Goal: Task Accomplishment & Management: Complete application form

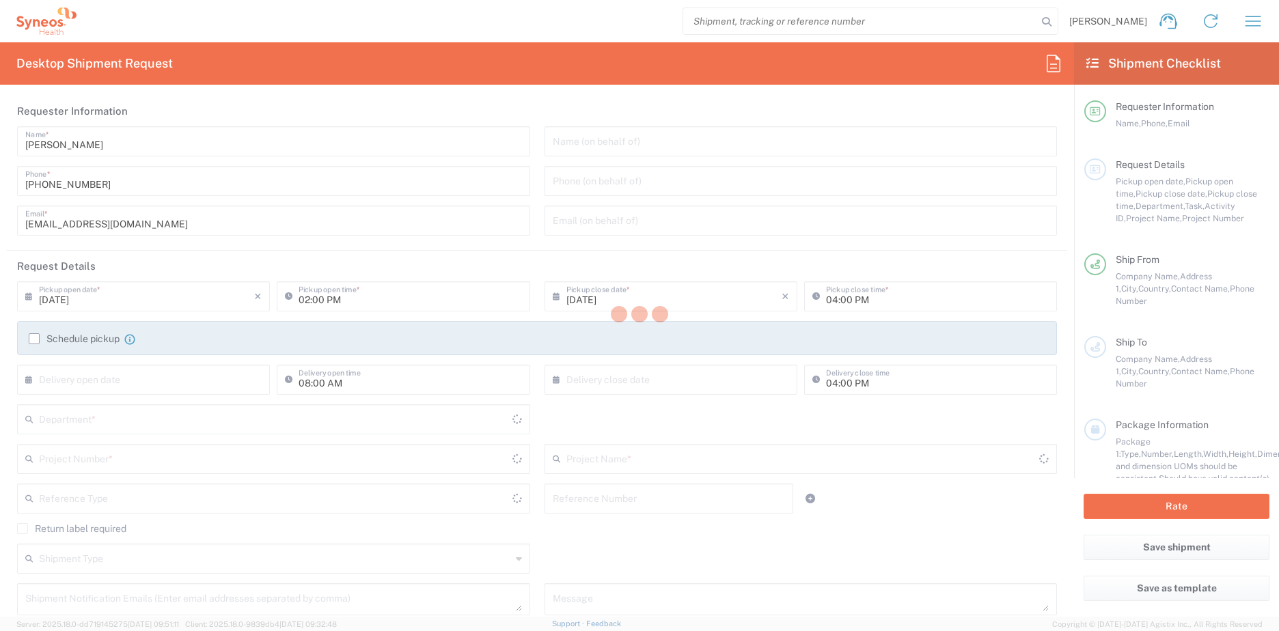
type input "8350"
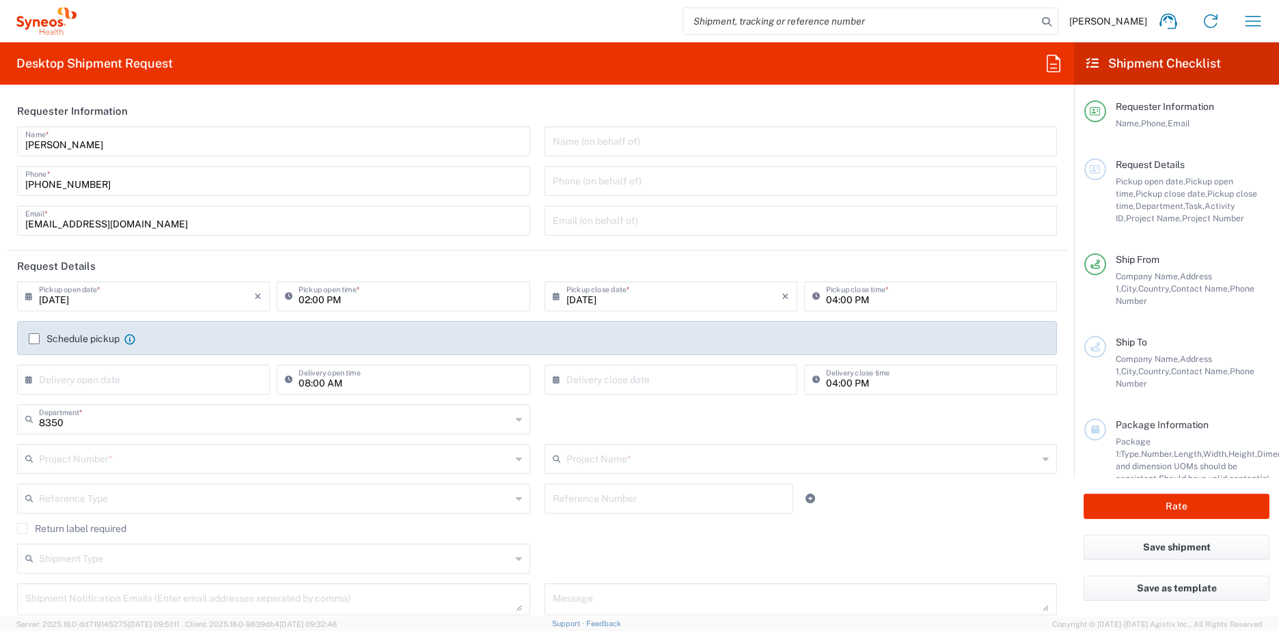
type input "[GEOGRAPHIC_DATA]"
type input "Syneos Health K.K."
click at [35, 336] on label "Schedule pickup" at bounding box center [74, 338] width 91 height 11
click at [34, 339] on input "Schedule pickup" at bounding box center [34, 339] width 0 height 0
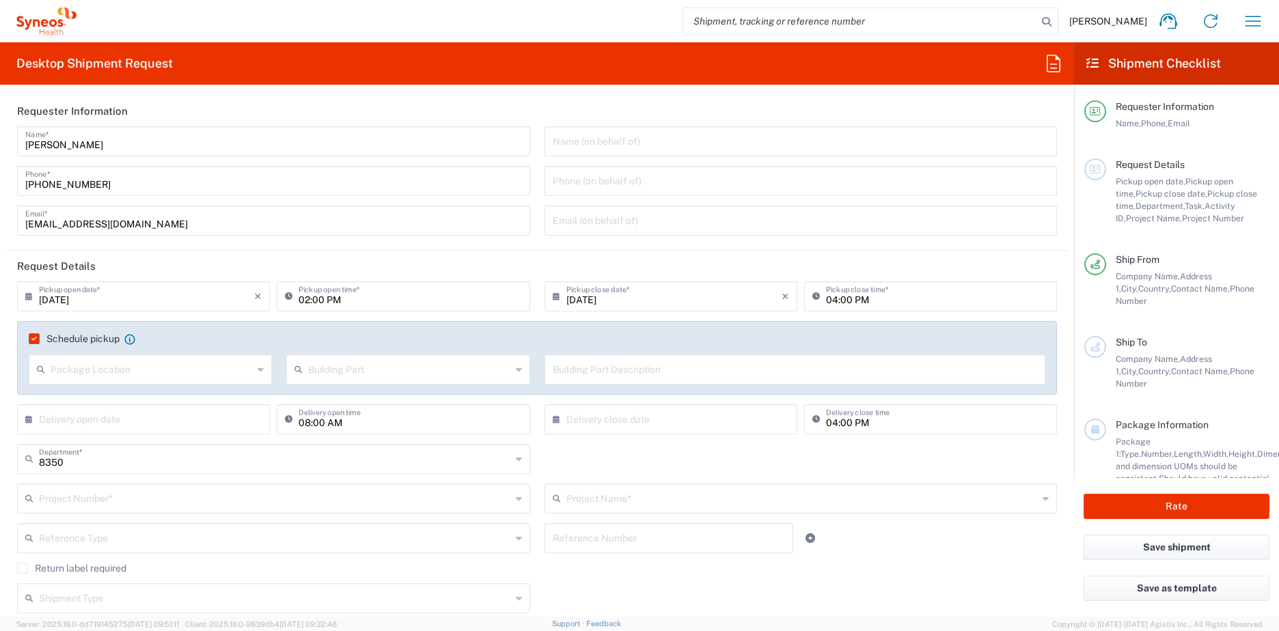
click at [37, 341] on label "Schedule pickup" at bounding box center [74, 338] width 91 height 11
click at [31, 339] on input "Schedule pickup" at bounding box center [31, 339] width 0 height 0
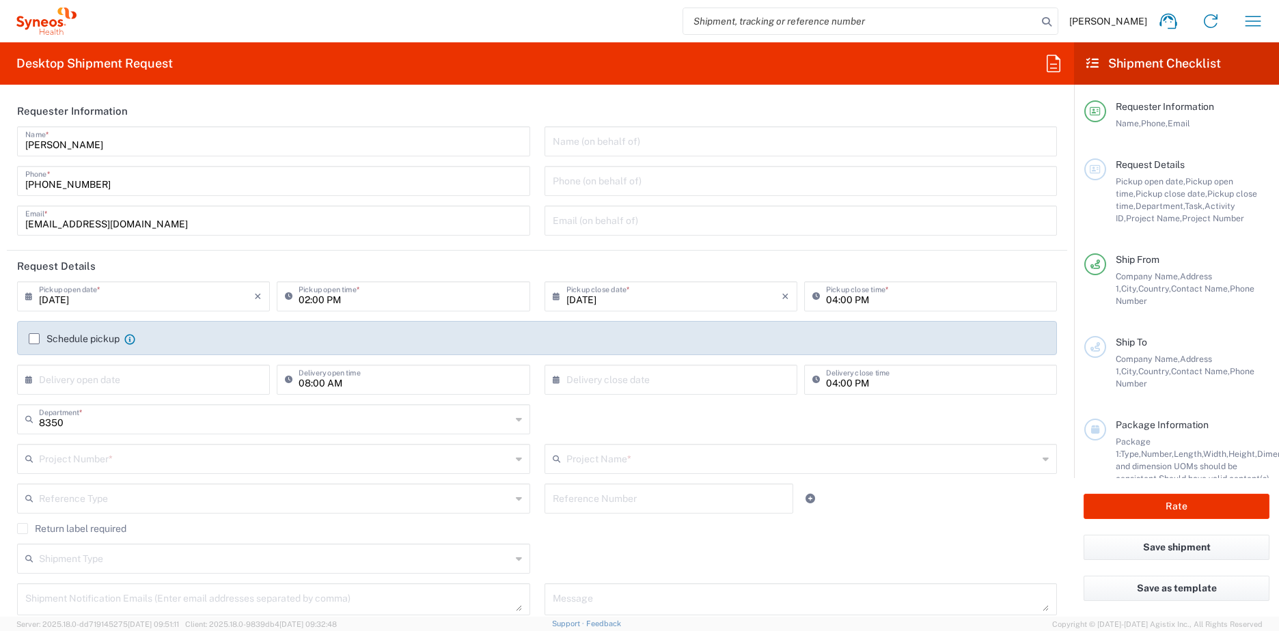
click at [39, 335] on label "Schedule pickup" at bounding box center [74, 338] width 91 height 11
click at [34, 339] on input "Schedule pickup" at bounding box center [34, 339] width 0 height 0
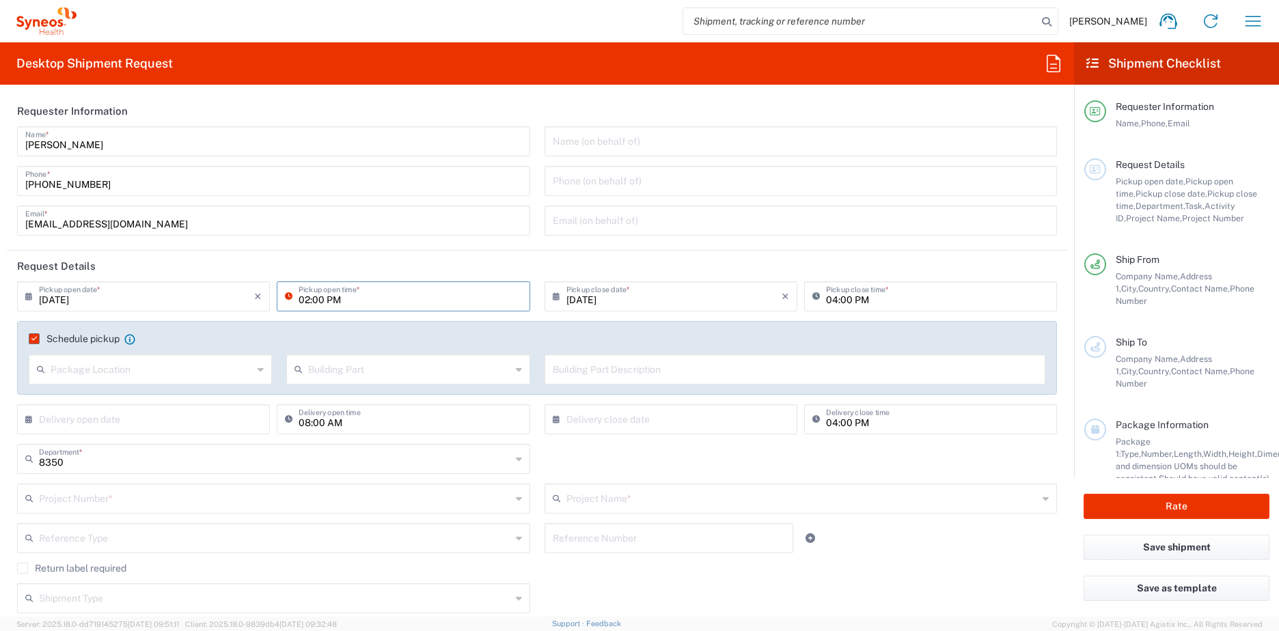
click at [411, 301] on input "02:00 PM" at bounding box center [410, 296] width 223 height 24
click at [905, 293] on input "04:00 PM" at bounding box center [937, 296] width 223 height 24
click at [945, 298] on input "04:00 PM" at bounding box center [937, 296] width 223 height 24
click at [289, 301] on icon at bounding box center [292, 297] width 14 height 22
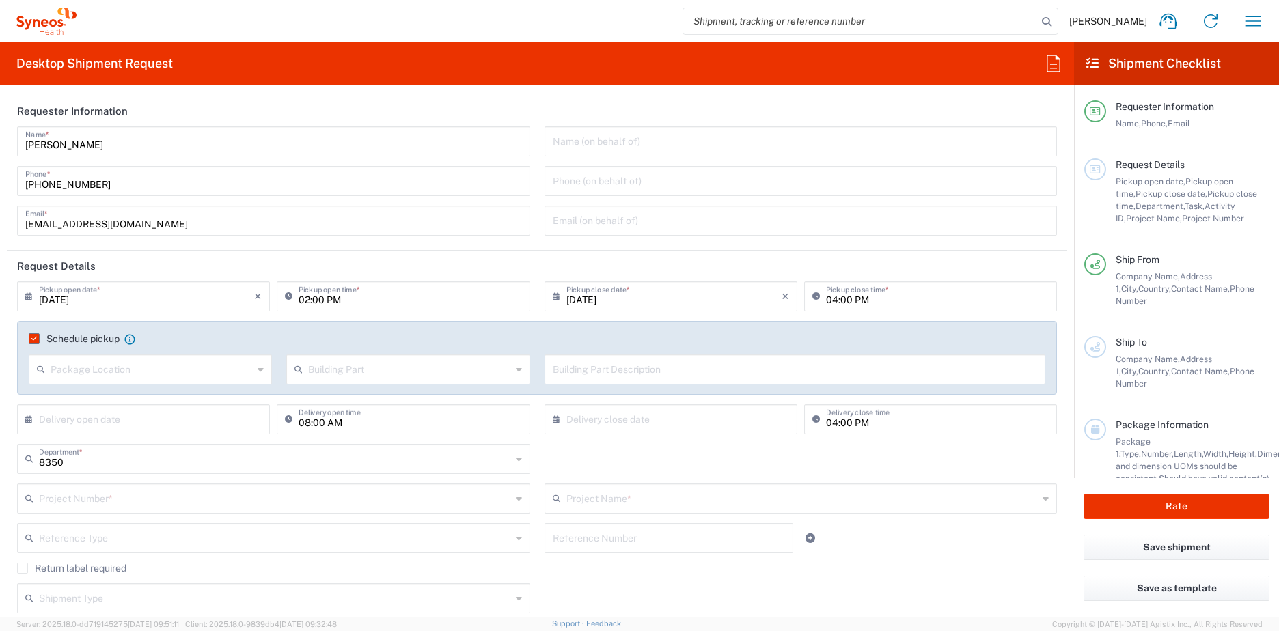
click at [289, 299] on icon at bounding box center [292, 297] width 14 height 22
click at [458, 302] on input "02:00 PM" at bounding box center [410, 296] width 223 height 24
click at [535, 272] on header "Request Details" at bounding box center [537, 266] width 1061 height 31
click at [918, 298] on input "04:00 PM" at bounding box center [937, 296] width 223 height 24
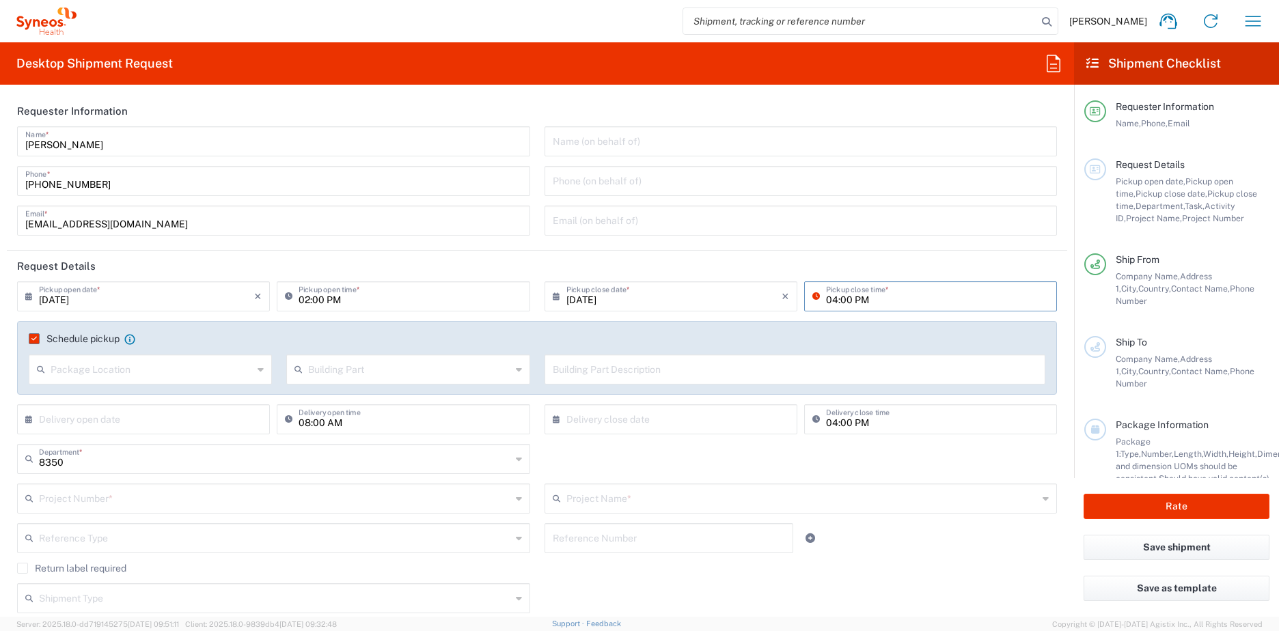
drag, startPoint x: 897, startPoint y: 302, endPoint x: 839, endPoint y: 302, distance: 57.4
click at [896, 303] on input "04:00 PM" at bounding box center [937, 296] width 223 height 24
click at [826, 299] on input "04:00 PM" at bounding box center [937, 296] width 223 height 24
click at [992, 414] on input "04:00 PM" at bounding box center [937, 419] width 223 height 24
type input "05:00 PM"
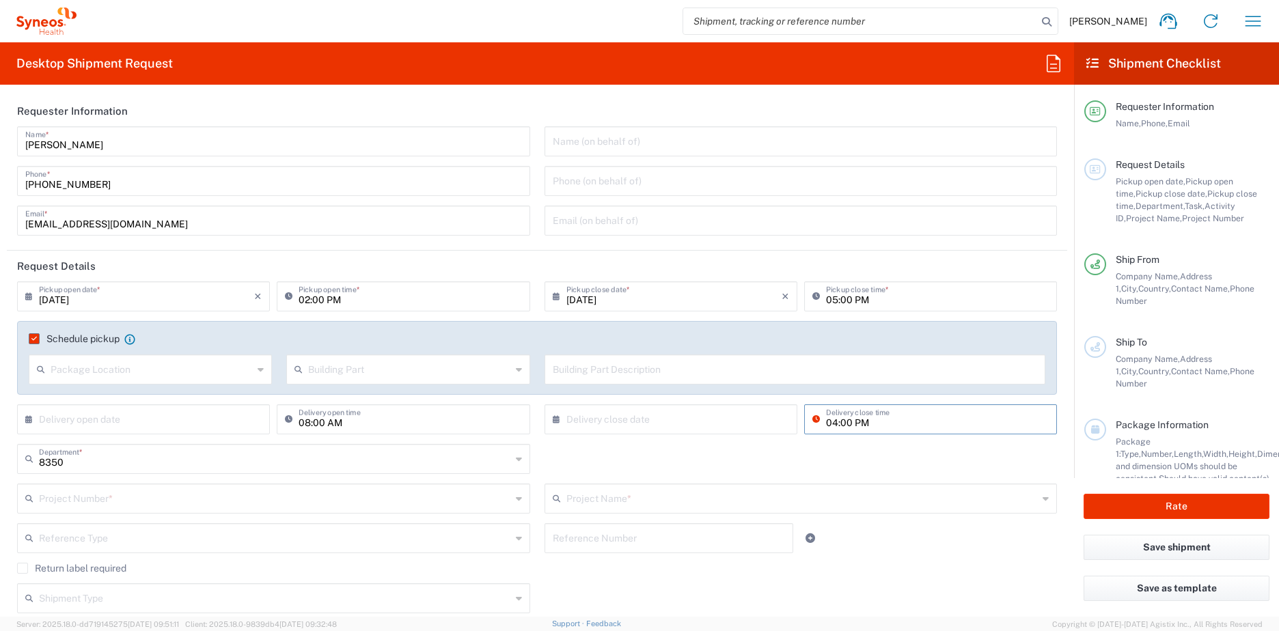
click at [965, 467] on div "8350 Department * 8350 3000 3100 3109 3110 3111 3112 3125 3130 3135 3136 3150 3…" at bounding box center [537, 464] width 1054 height 40
